Goal: Task Accomplishment & Management: Use online tool/utility

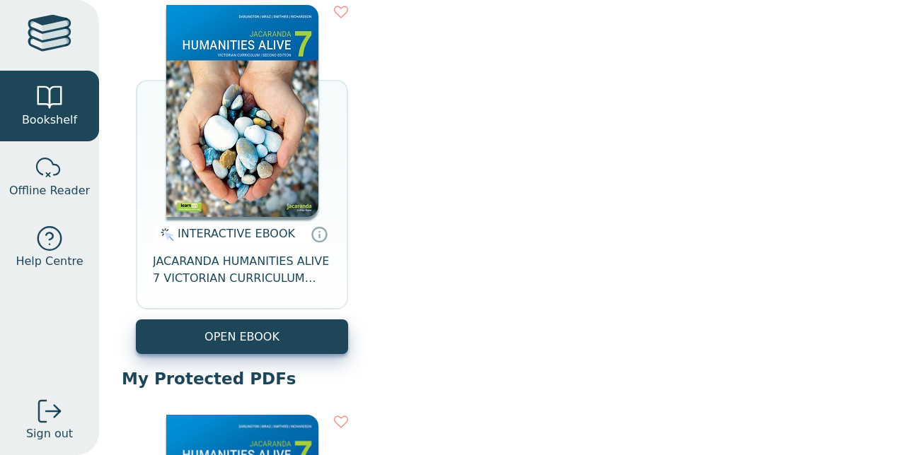
scroll to position [190, 0]
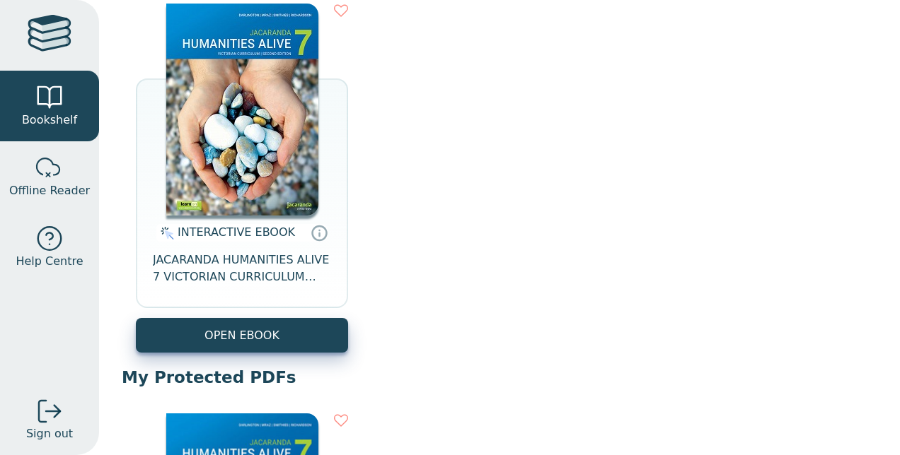
click at [243, 263] on span "JACARANDA HUMANITIES ALIVE 7 VICTORIAN CURRICULUM LEARNON EBOOK 2E" at bounding box center [242, 269] width 178 height 34
